Goal: Check status: Check status

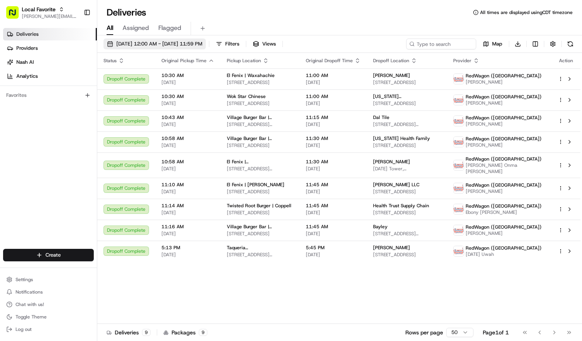
click at [146, 42] on span "[DATE] 12:00 AM - [DATE] 11:59 PM" at bounding box center [159, 43] width 86 height 7
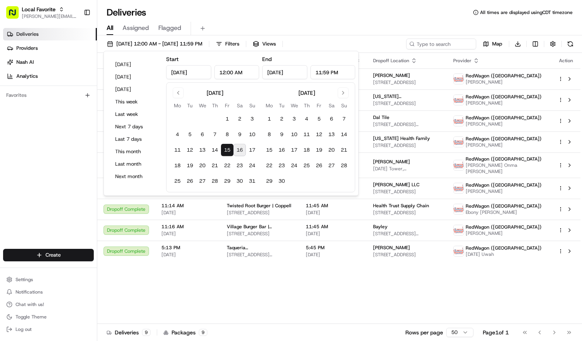
click at [242, 147] on button "16" at bounding box center [239, 150] width 12 height 12
type input "[DATE]"
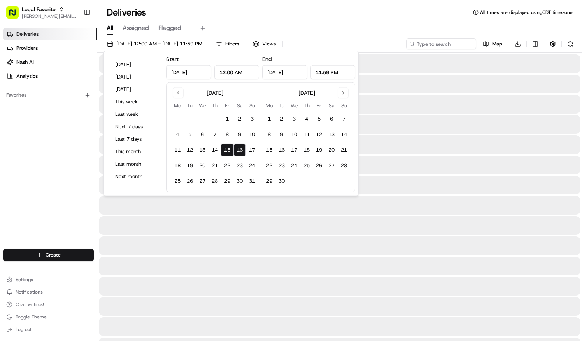
click at [242, 147] on button "16" at bounding box center [239, 150] width 12 height 12
type input "[DATE]"
click at [268, 19] on div "All Assigned Flagged" at bounding box center [339, 27] width 485 height 17
